Goal: Use online tool/utility: Utilize a website feature to perform a specific function

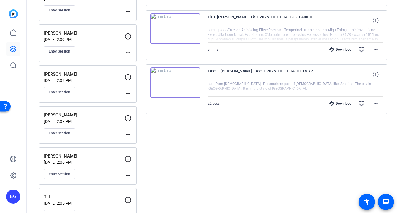
scroll to position [230, 0]
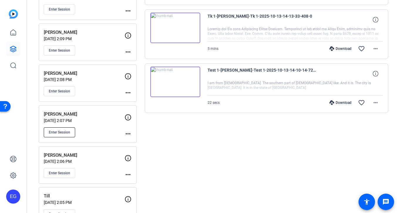
click at [56, 130] on span "Enter Session" at bounding box center [59, 132] width 21 height 5
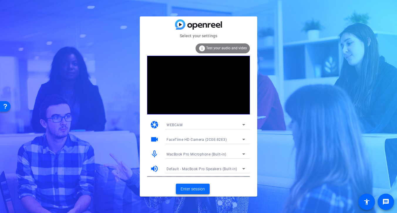
click at [189, 187] on span "Enter session" at bounding box center [193, 189] width 24 height 6
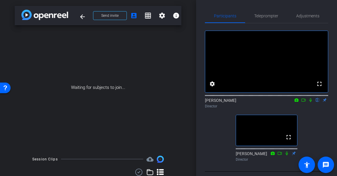
click at [310, 102] on icon at bounding box center [311, 100] width 5 height 4
click at [311, 102] on icon at bounding box center [310, 100] width 3 height 4
